Goal: Information Seeking & Learning: Learn about a topic

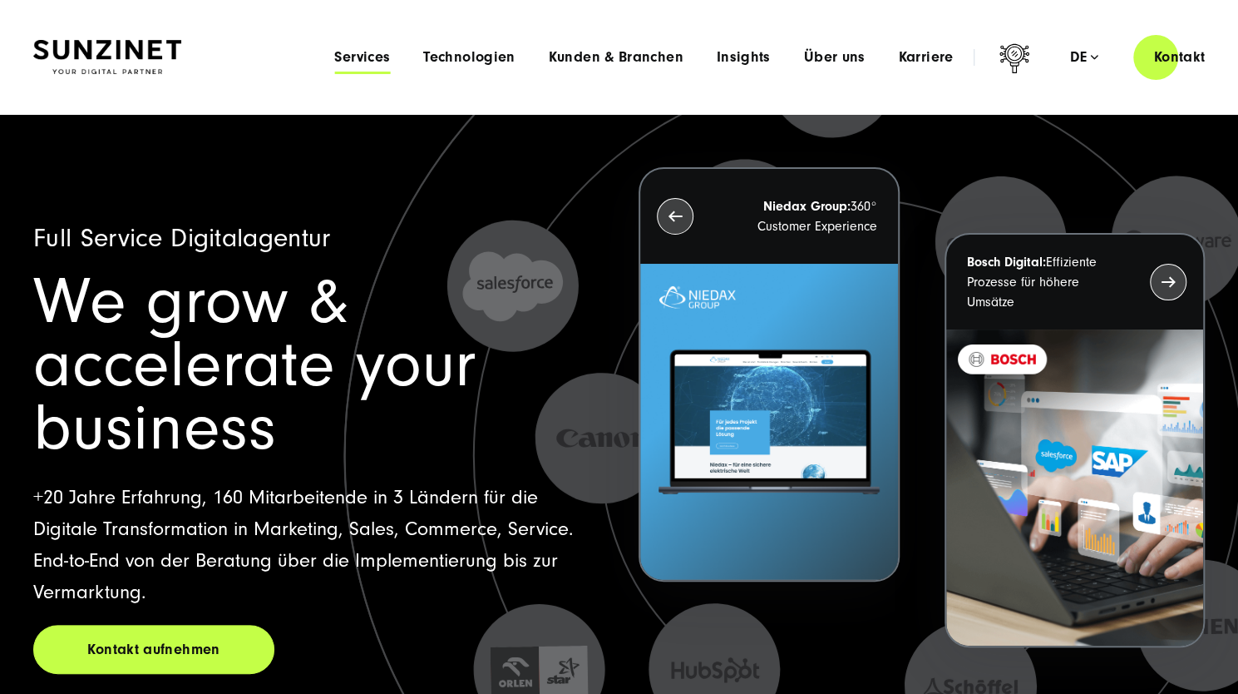
click at [369, 54] on span "Services" at bounding box center [362, 57] width 56 height 17
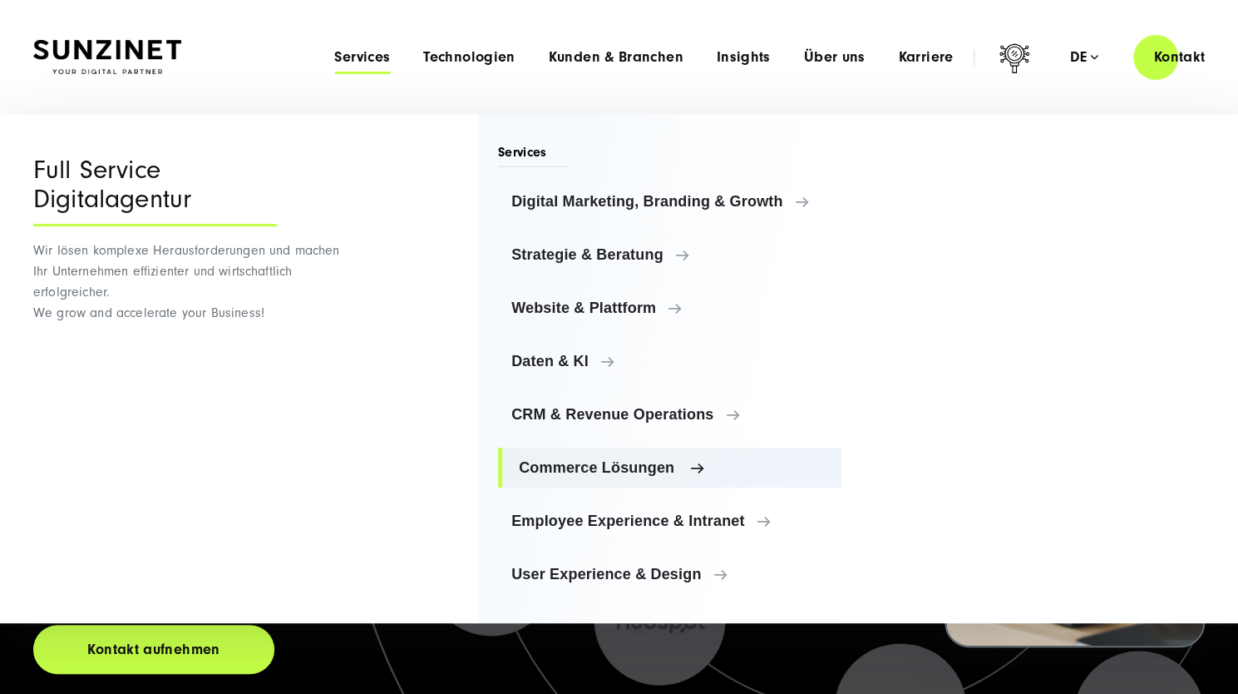
click at [589, 453] on link "Commerce Lösungen" at bounding box center [669, 467] width 343 height 40
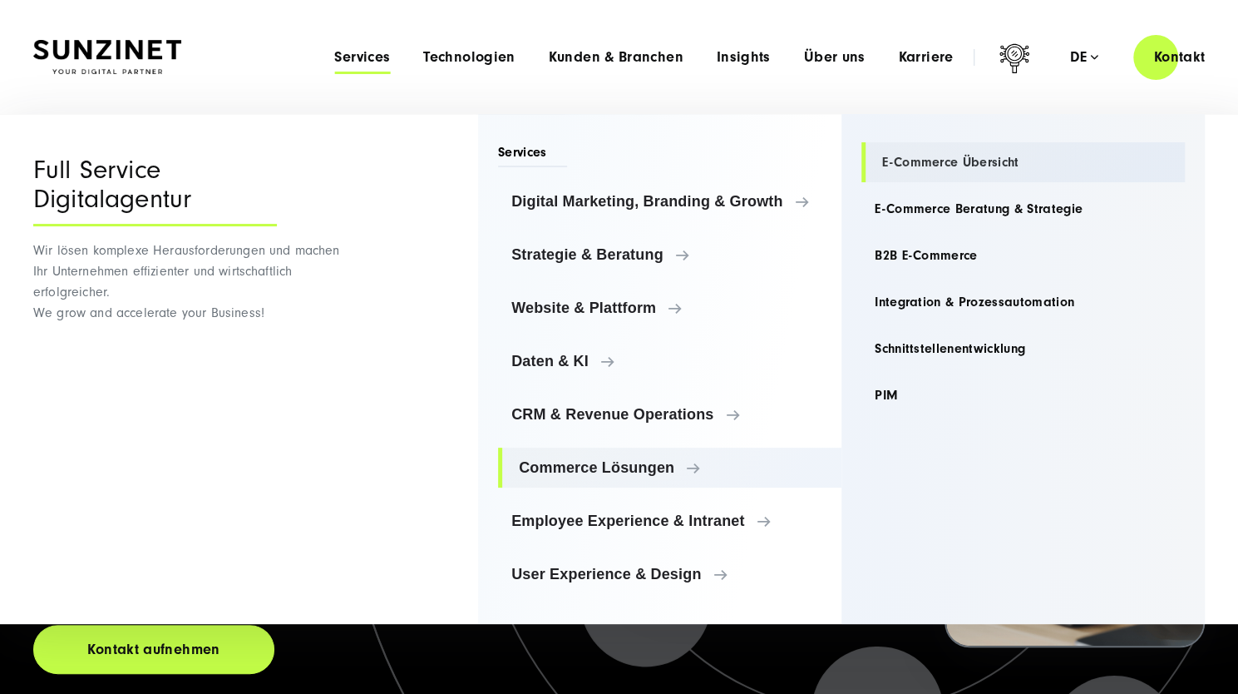
click at [920, 158] on link "E-Commerce Übersicht" at bounding box center [1023, 162] width 323 height 40
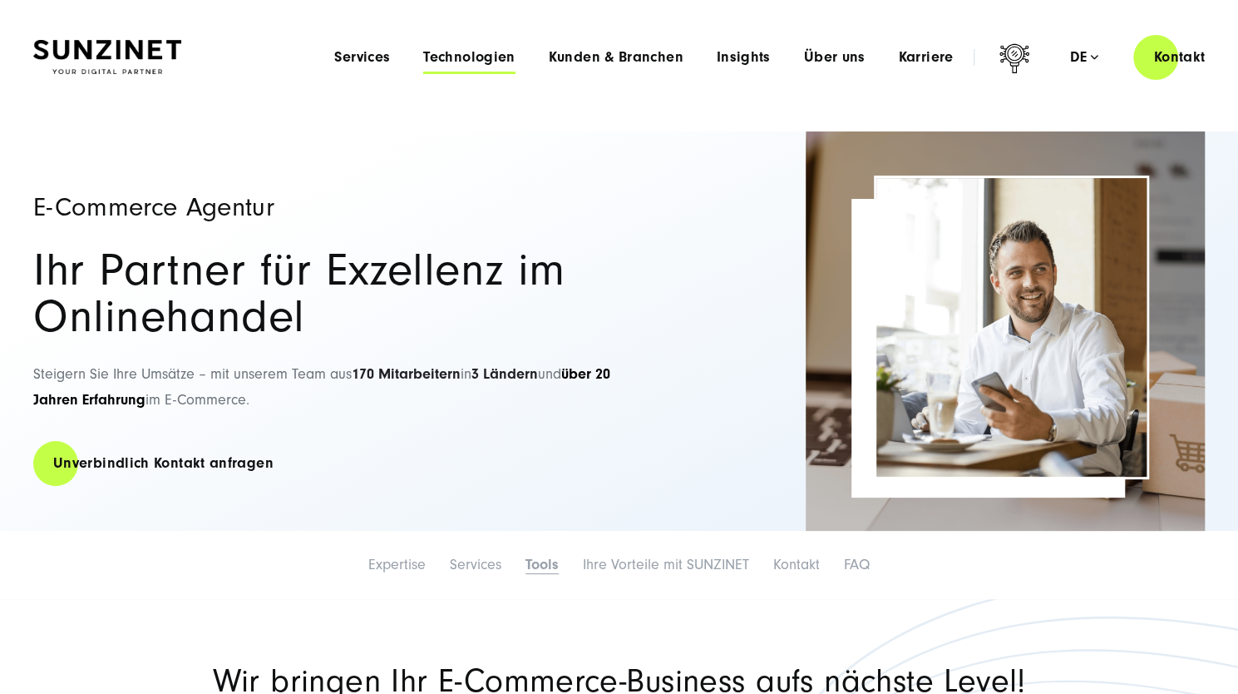
click at [461, 52] on span "Technologien" at bounding box center [468, 57] width 91 height 17
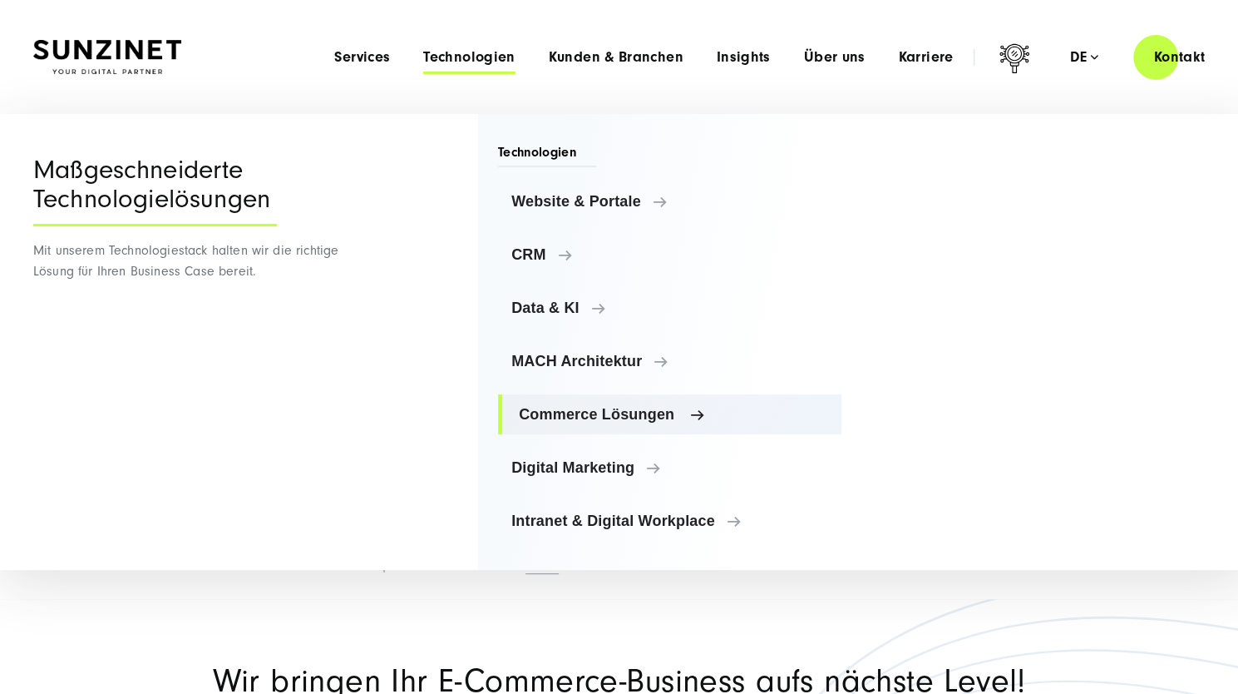
click at [593, 425] on link "Commerce Lösungen" at bounding box center [669, 414] width 343 height 40
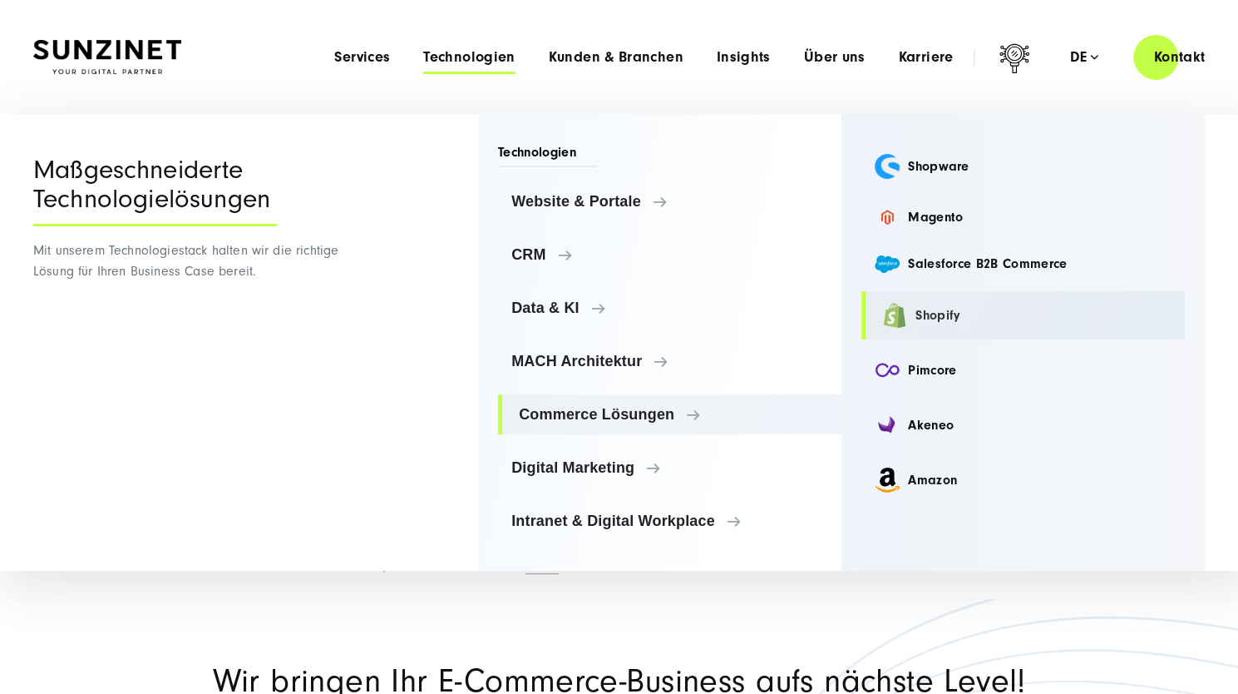
click at [940, 327] on link "Shopify" at bounding box center [1023, 315] width 323 height 48
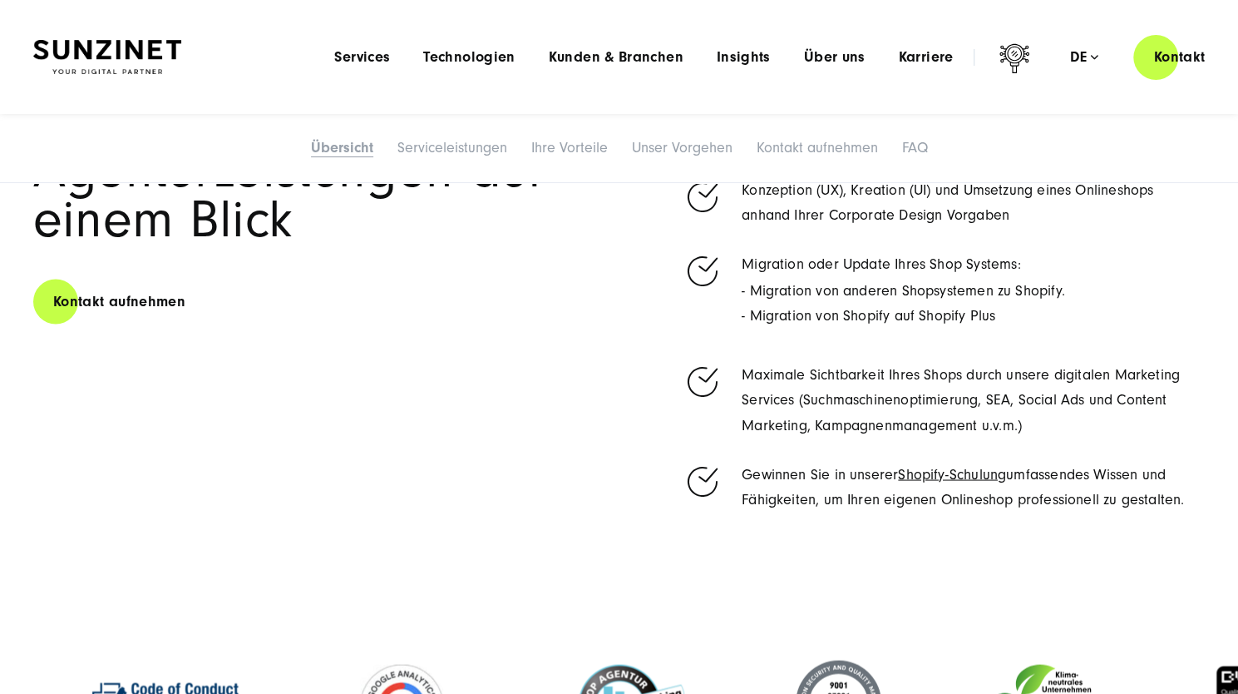
scroll to position [1049, 0]
